Goal: Transaction & Acquisition: Subscribe to service/newsletter

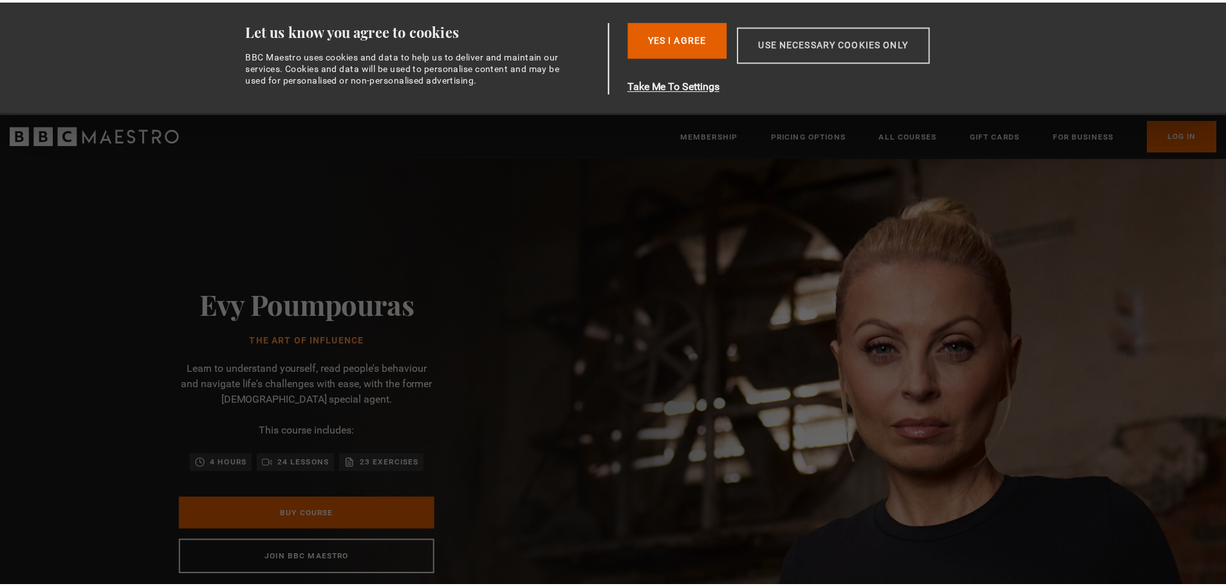
scroll to position [0, 506]
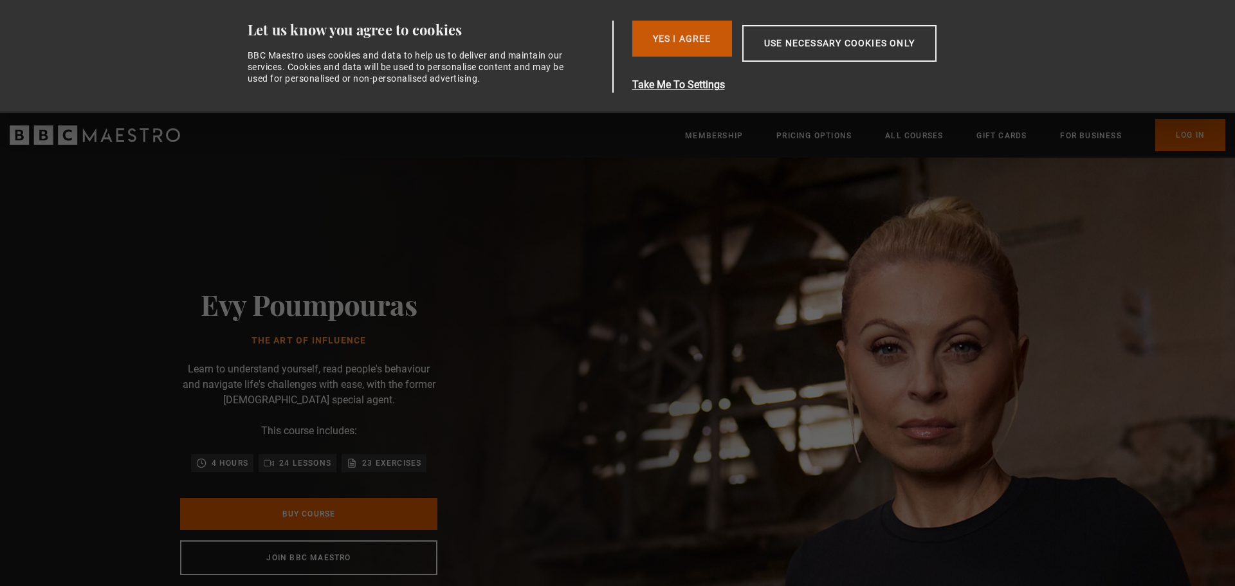
click at [703, 39] on button "Yes I Agree" at bounding box center [682, 39] width 100 height 36
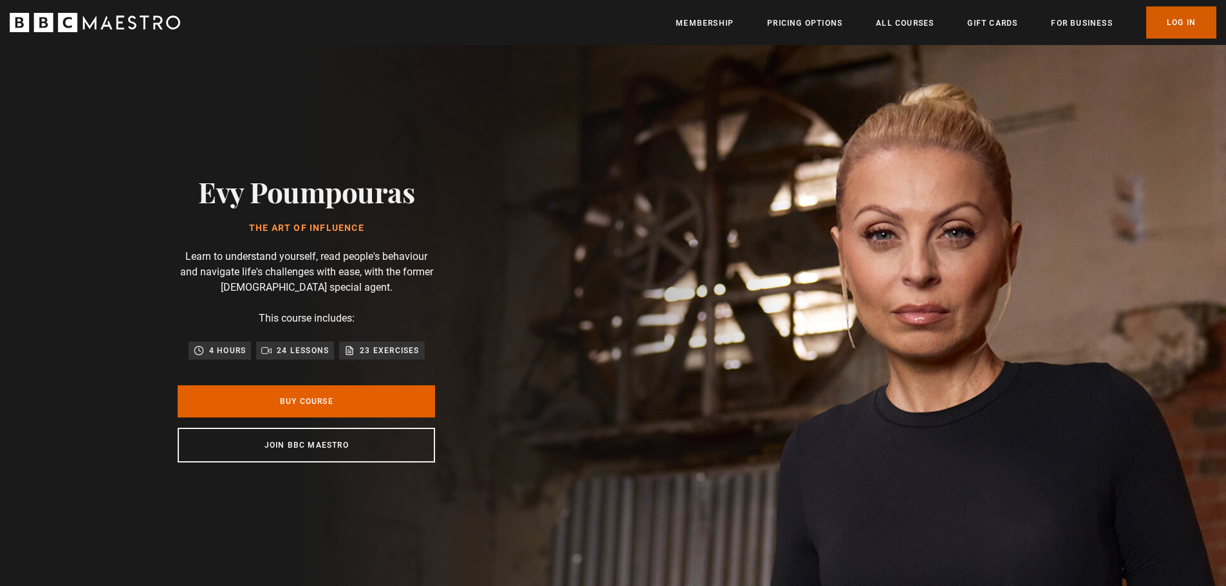
scroll to position [0, 674]
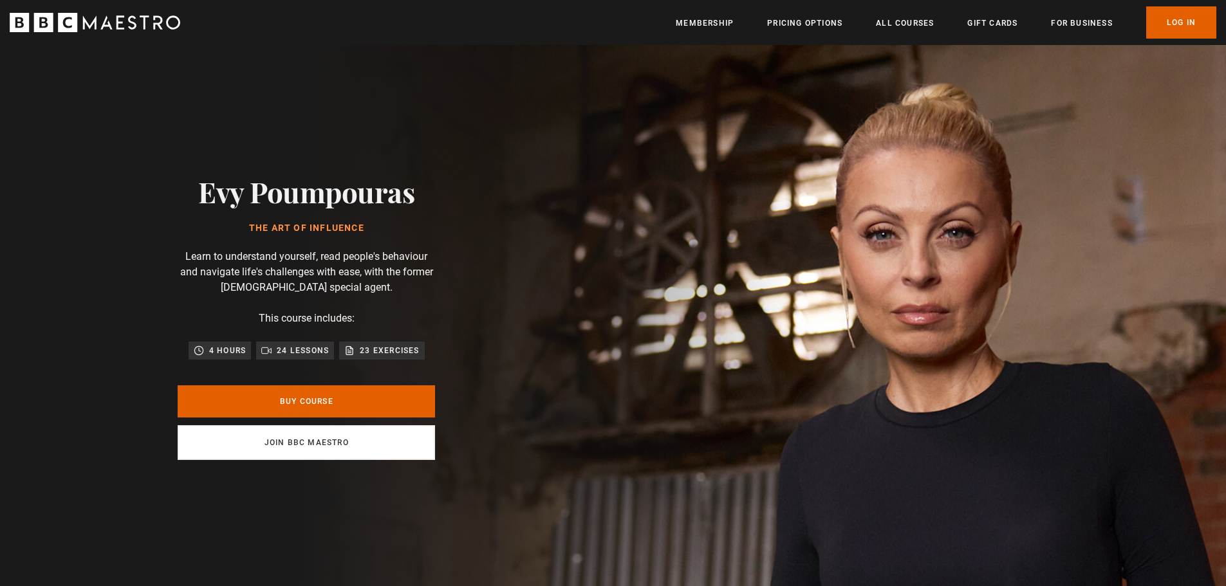
click at [261, 440] on link "Join BBC Maestro" at bounding box center [306, 442] width 257 height 35
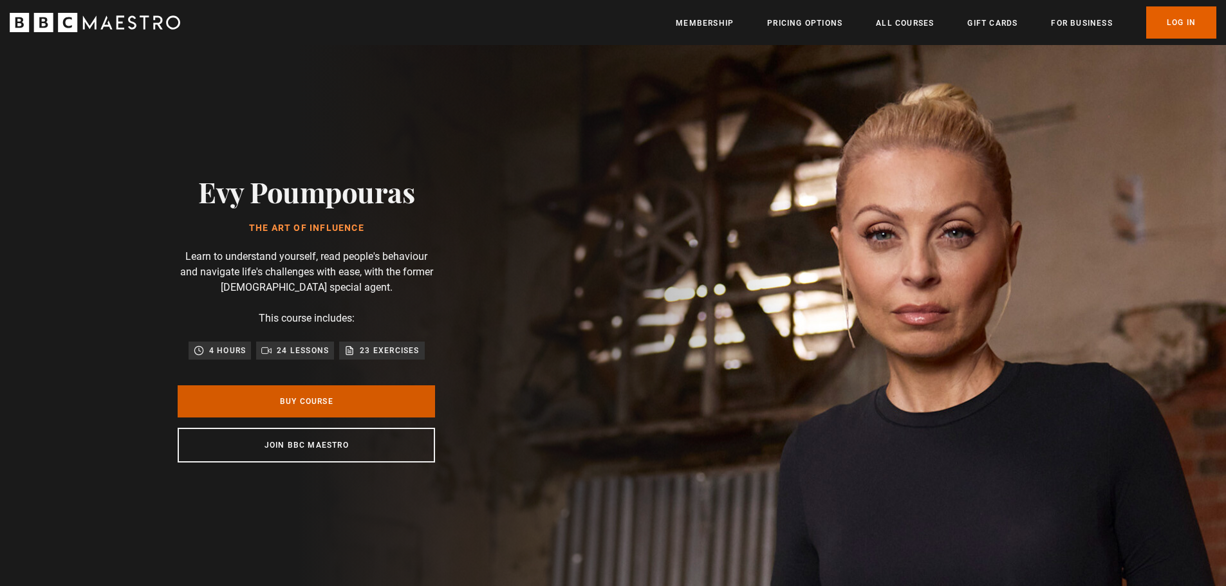
click at [286, 403] on link "Buy Course" at bounding box center [306, 401] width 257 height 32
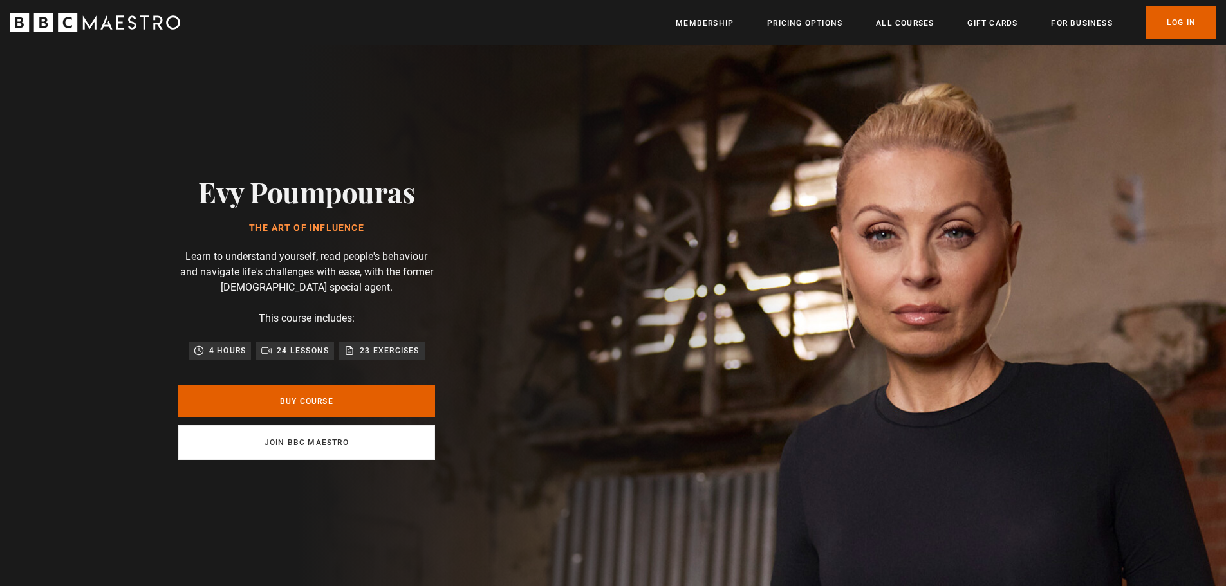
click at [252, 450] on link "Join BBC Maestro" at bounding box center [306, 442] width 257 height 35
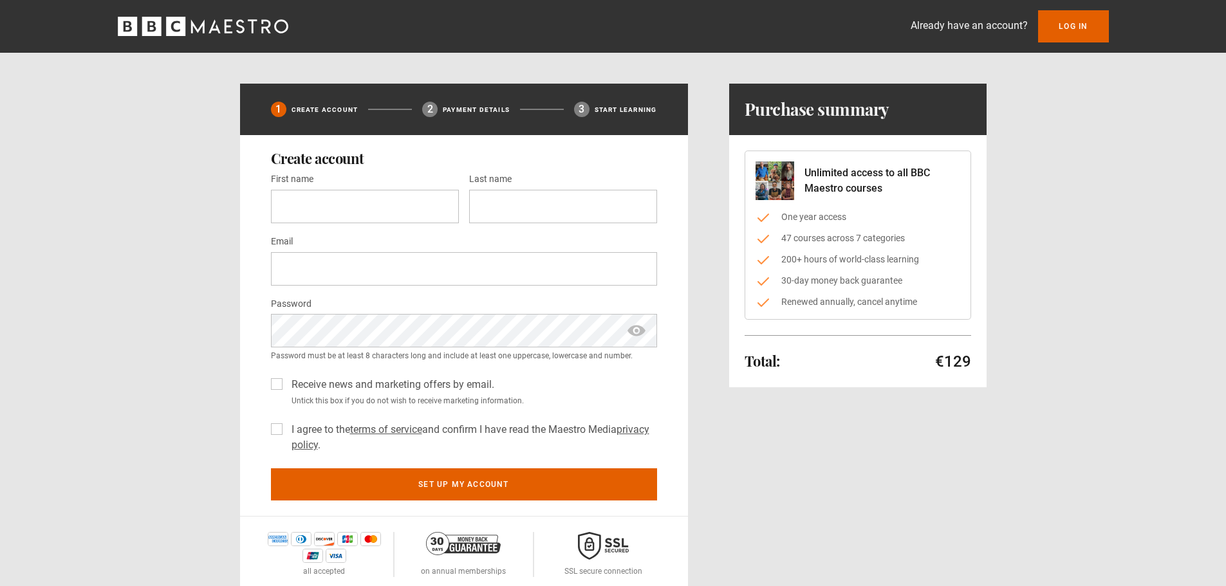
click at [125, 23] on icon "BBC Maestro" at bounding box center [203, 26] width 171 height 19
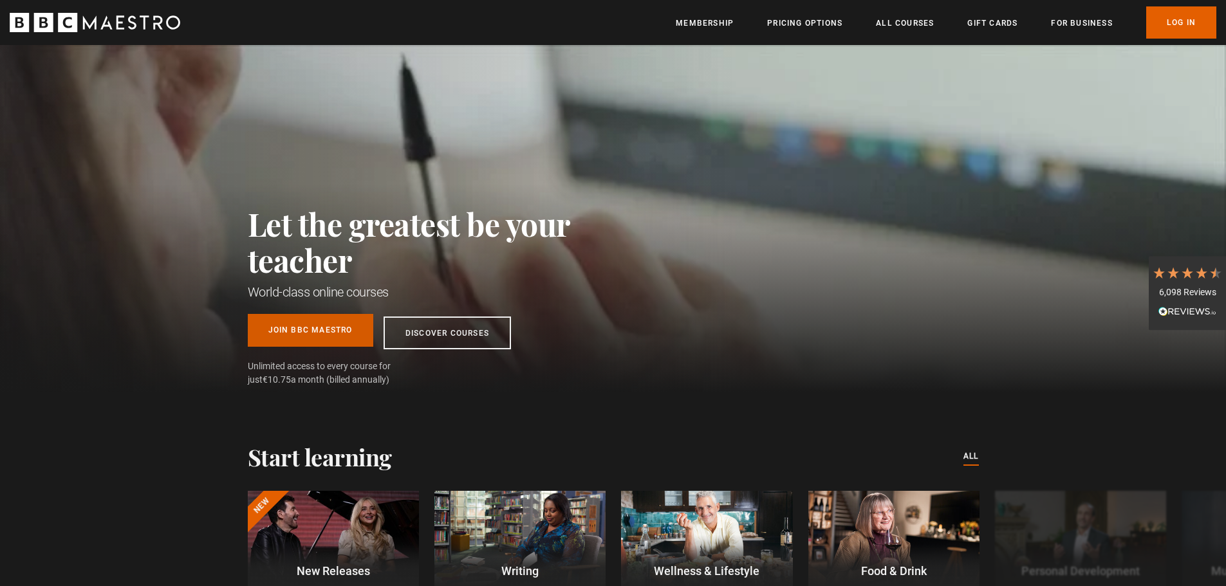
click at [304, 330] on link "Join BBC Maestro" at bounding box center [310, 330] width 125 height 33
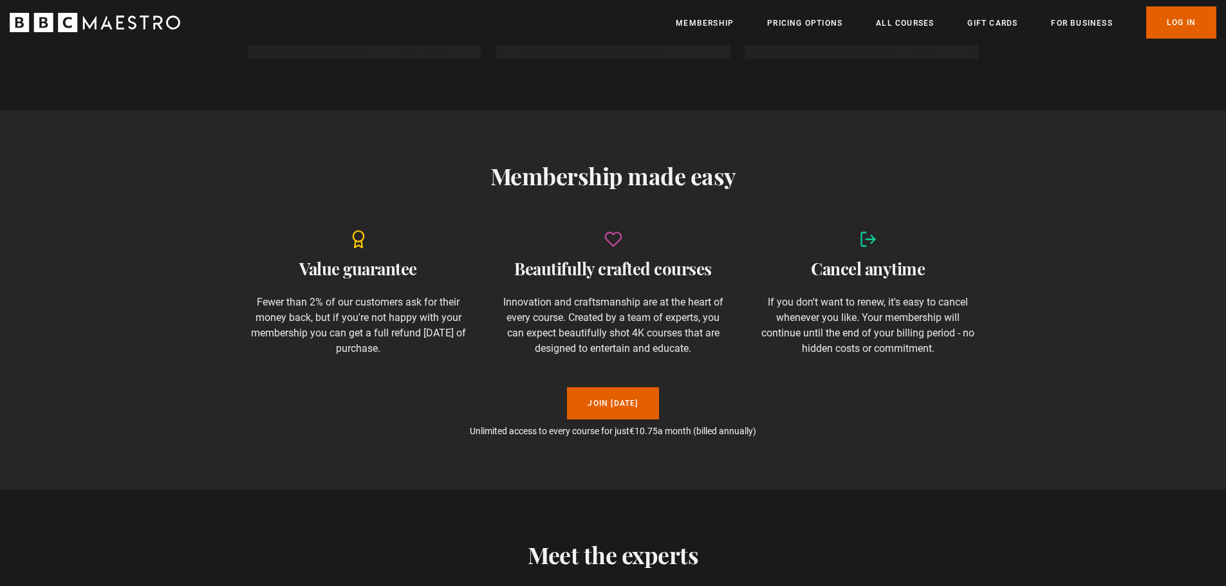
scroll to position [1029, 0]
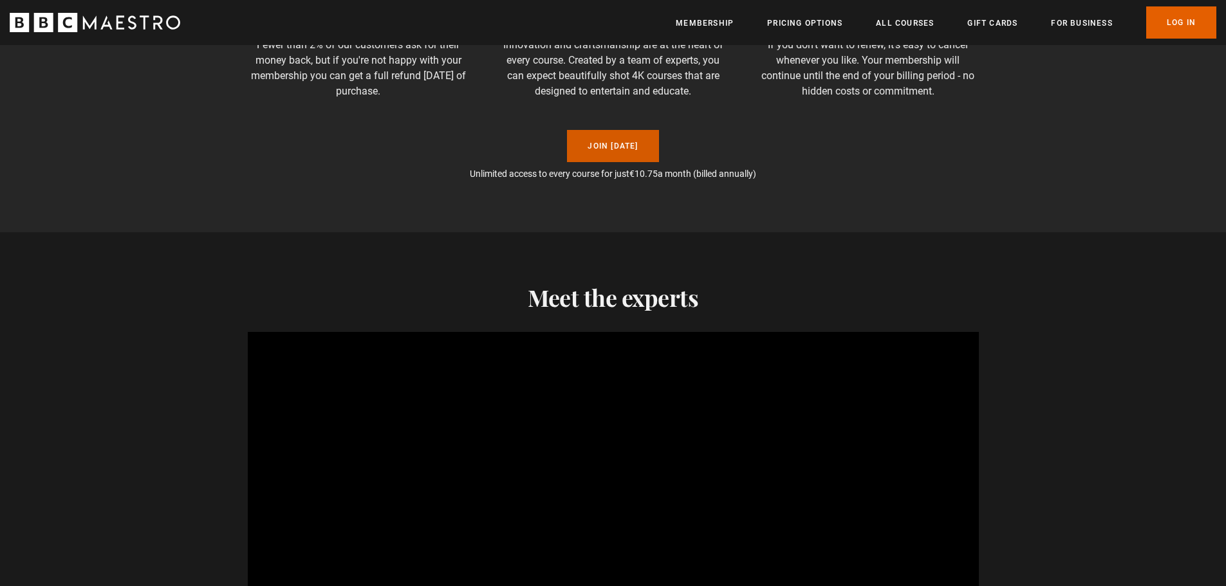
click at [611, 141] on link "Join Today" at bounding box center [612, 146] width 91 height 32
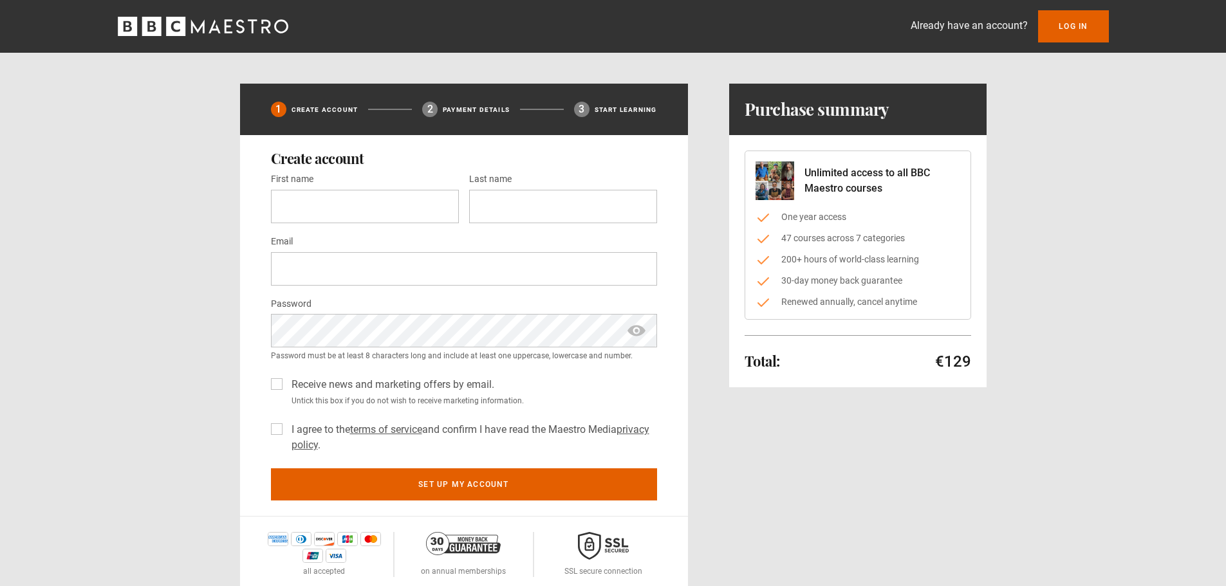
click at [198, 36] on div "Already have an account? Log In" at bounding box center [612, 26] width 1029 height 32
click at [195, 26] on icon "BBC Maestro" at bounding box center [203, 26] width 171 height 19
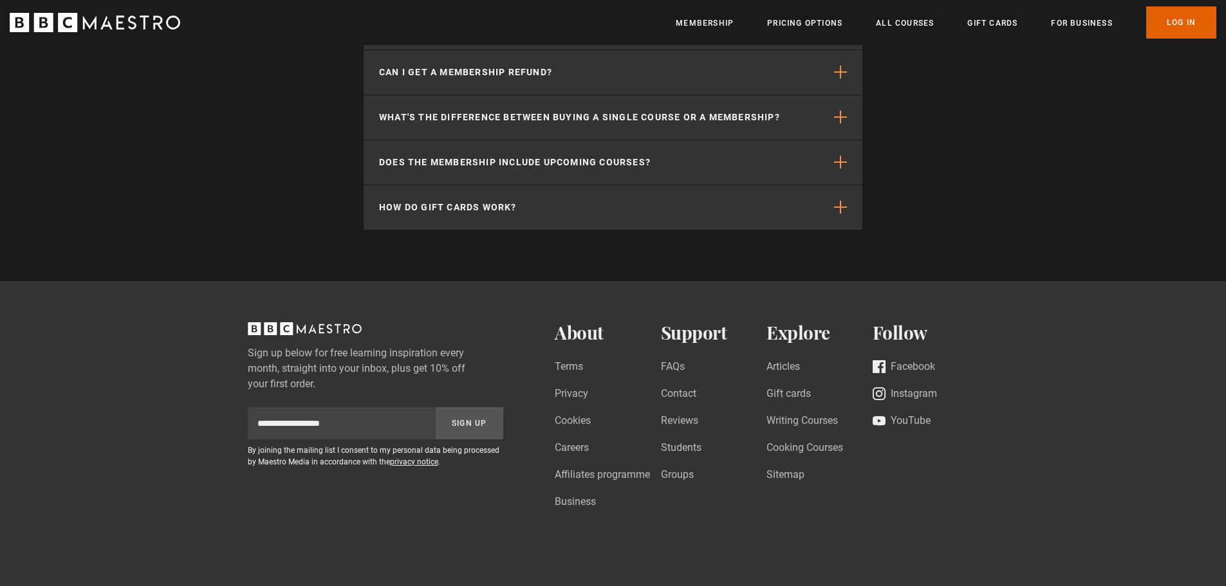
scroll to position [4044, 0]
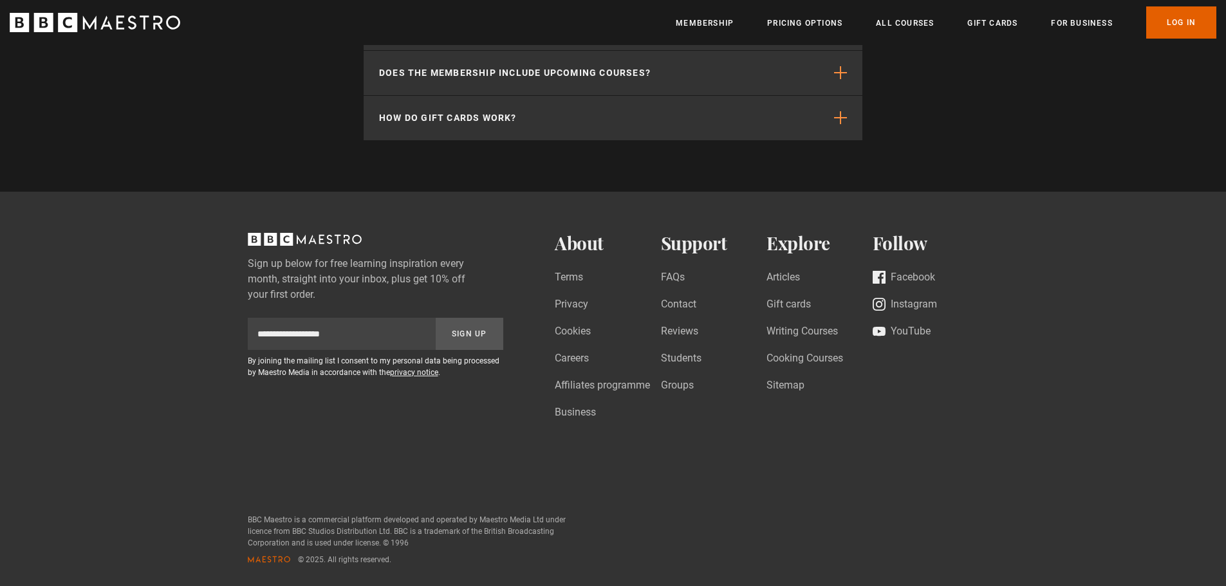
click at [71, 22] on icon "BBC Maestro" at bounding box center [67, 22] width 19 height 19
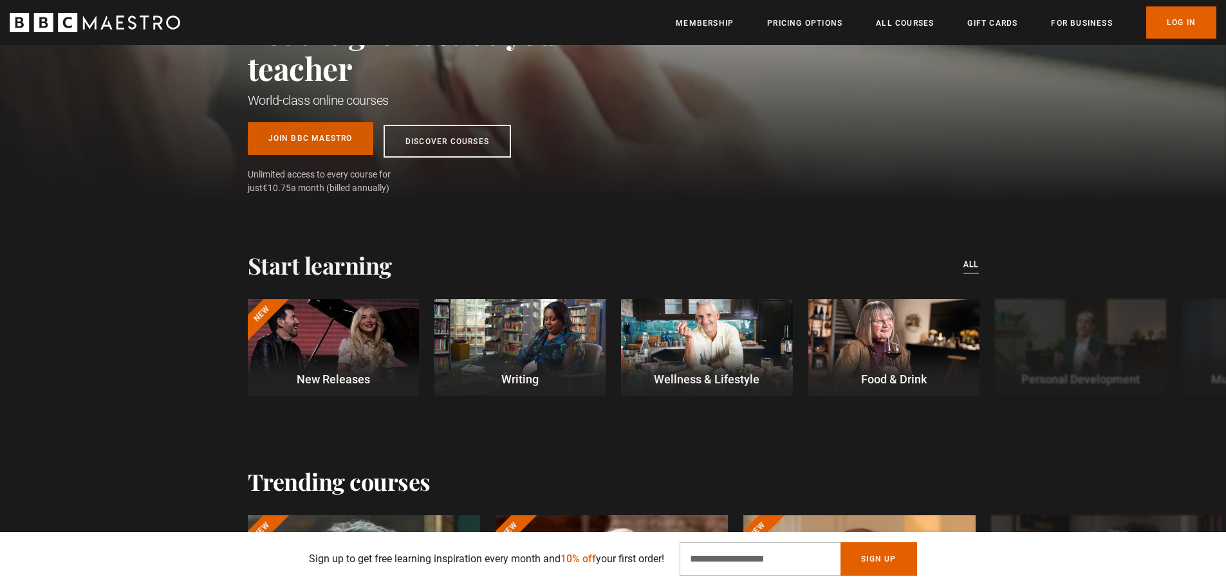
scroll to position [193, 0]
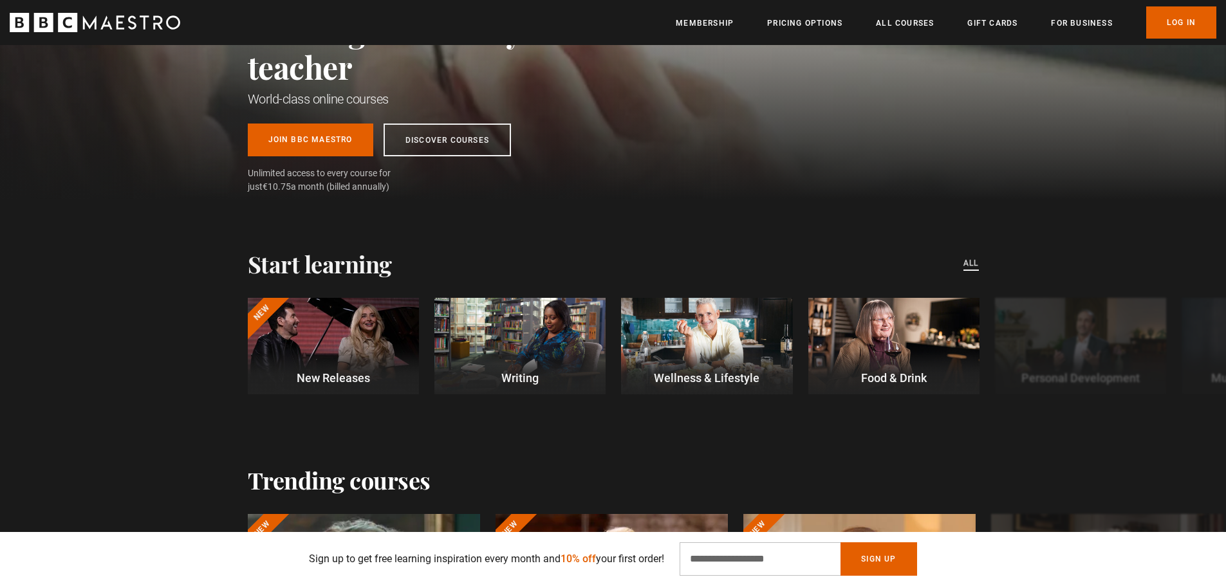
click at [972, 258] on link "All courses" at bounding box center [970, 264] width 15 height 14
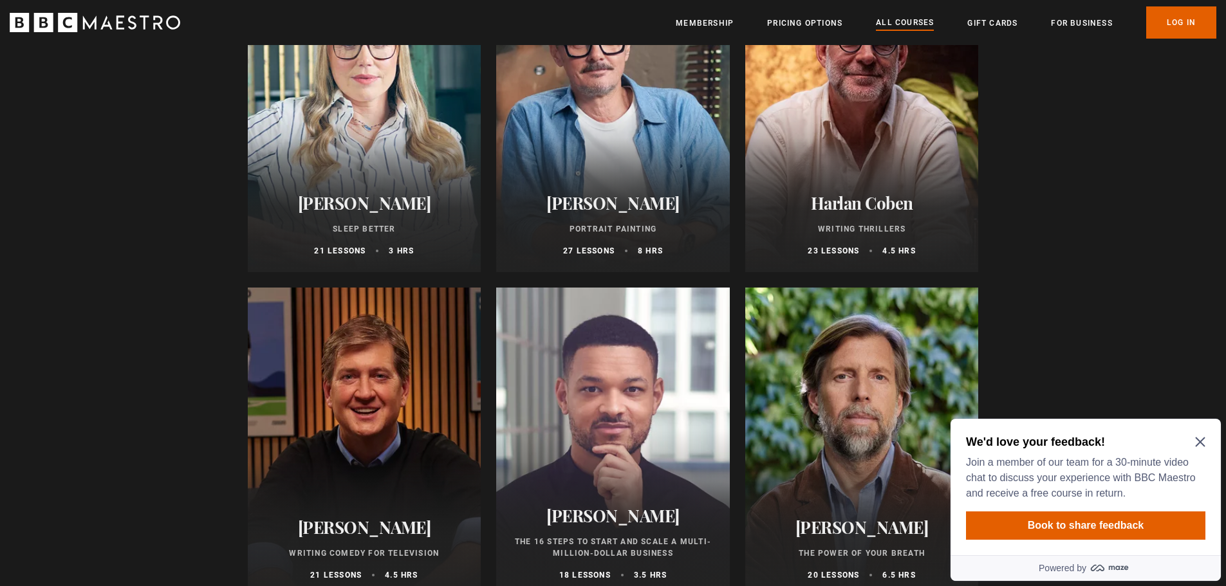
scroll to position [1416, 0]
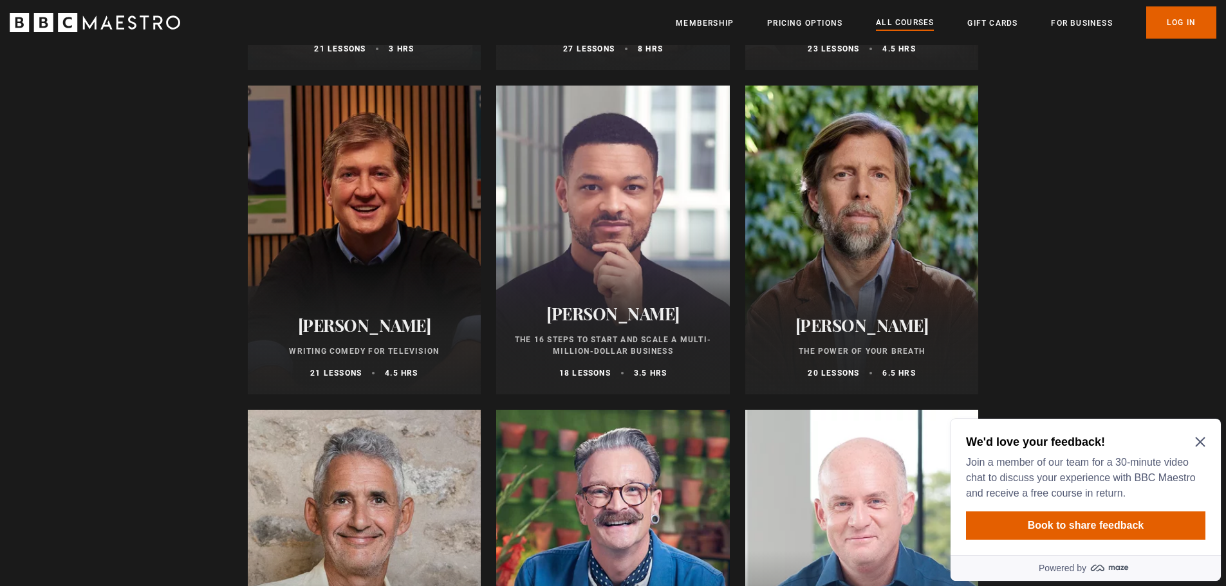
click at [80, 19] on icon "BBC Maestro" at bounding box center [95, 22] width 171 height 19
